Goal: Task Accomplishment & Management: Manage account settings

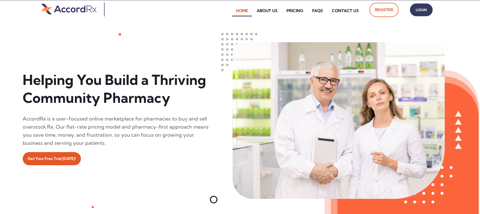
click at [230, 10] on span "Login" at bounding box center [421, 9] width 13 height 7
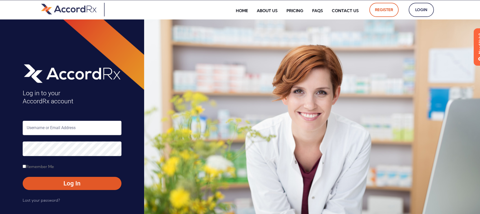
click at [49, 129] on input "text" at bounding box center [72, 128] width 99 height 14
type input "ARX-[PERSON_NAME]"
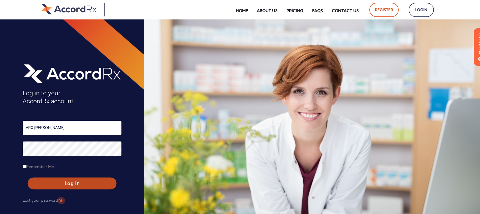
click at [61, 184] on span "Log In" at bounding box center [72, 183] width 80 height 7
